Goal: Check status: Check status

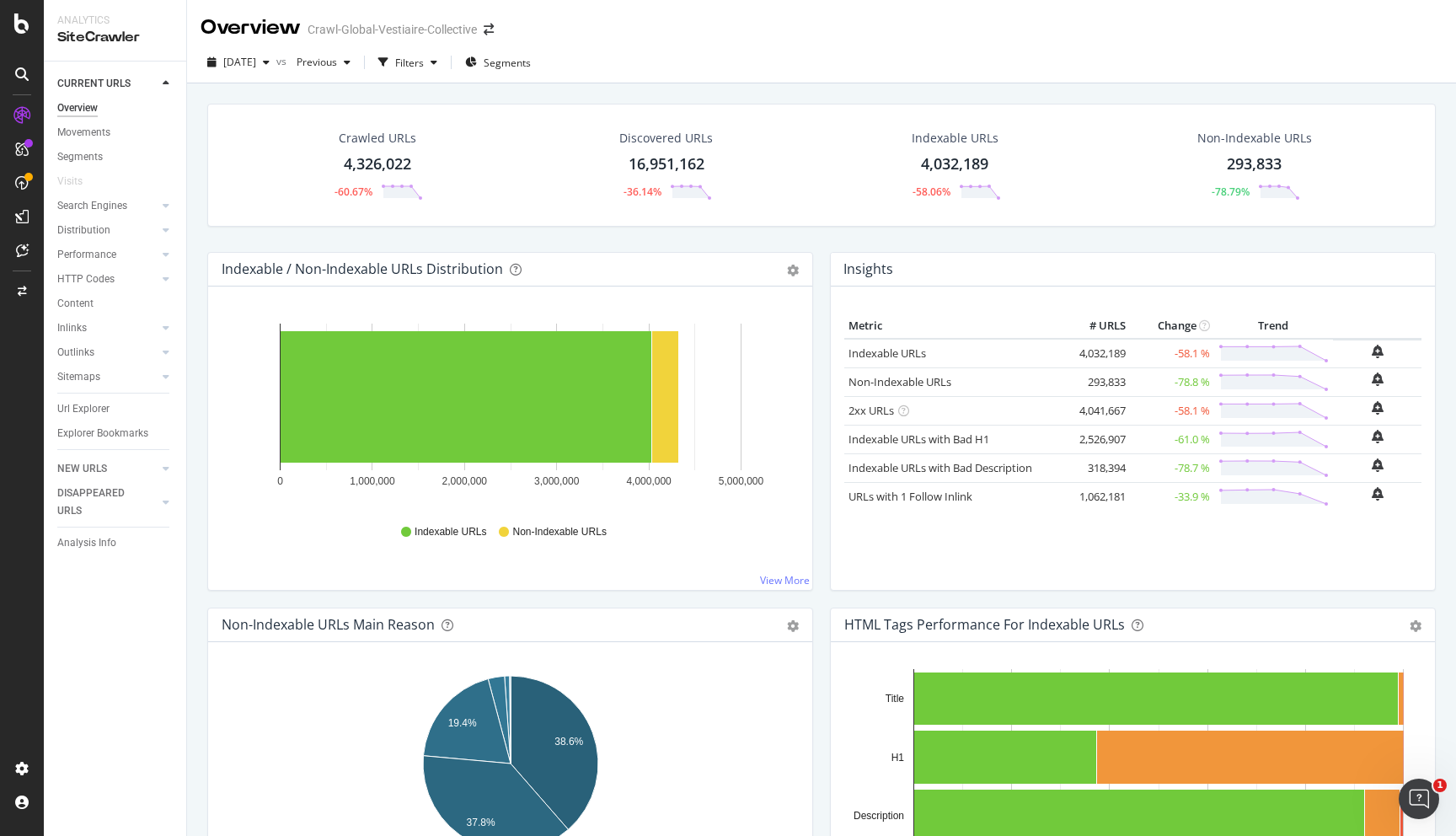
click at [1108, 414] on td "4,041,667" at bounding box center [1096, 411] width 68 height 29
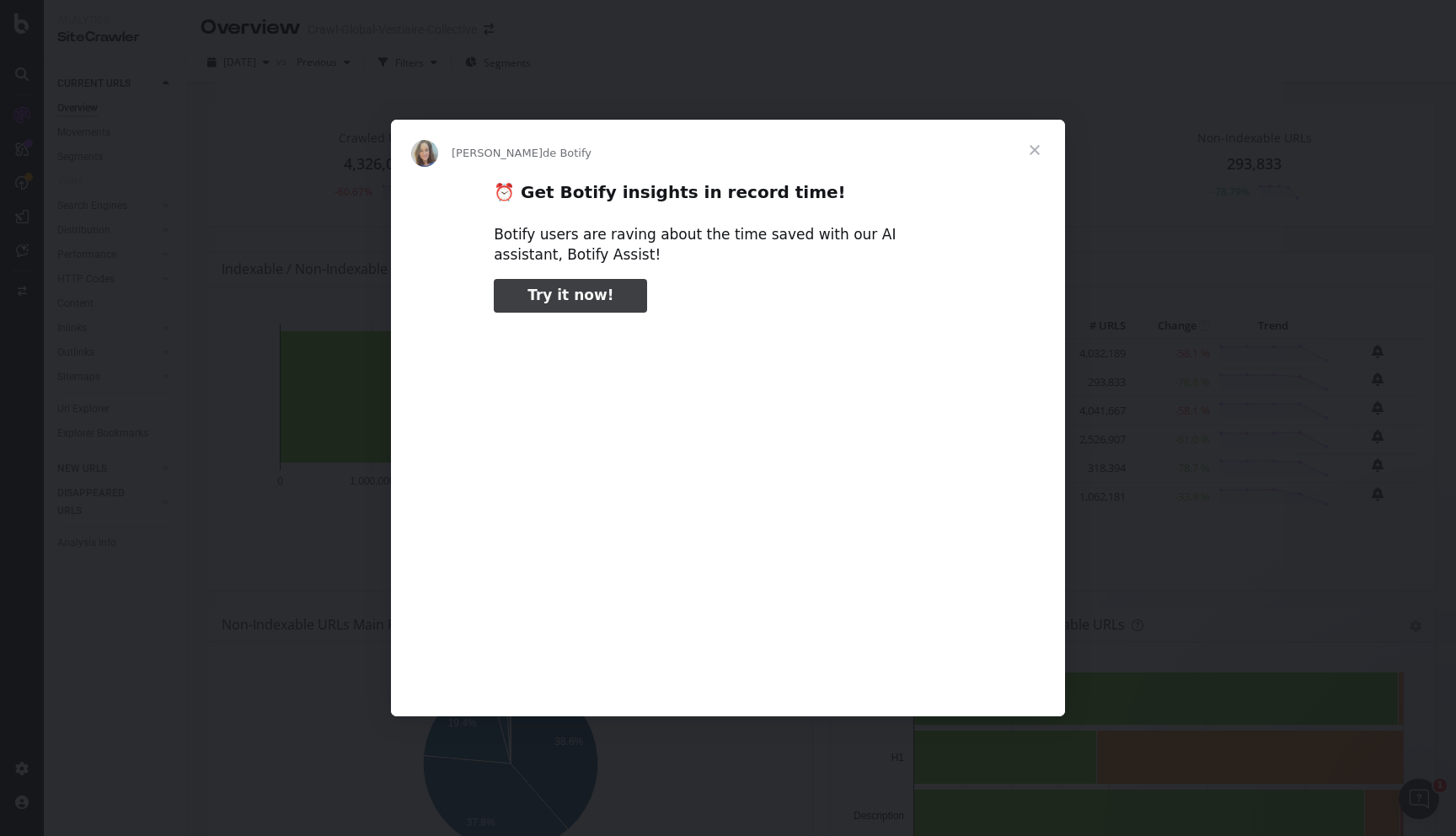
type input "158913"
click at [1026, 152] on span "Fermer" at bounding box center [1034, 150] width 61 height 61
